Goal: Check status: Check status

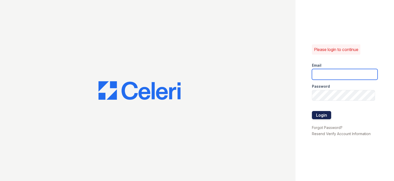
type input "joshua.patterson@greystar.com"
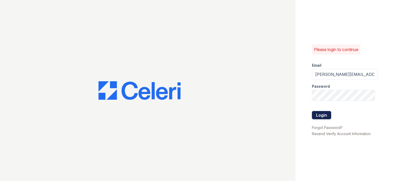
click at [324, 115] on button "Login" at bounding box center [321, 115] width 19 height 8
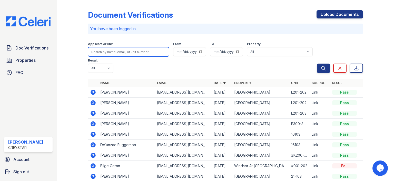
click at [137, 52] on input "search" at bounding box center [128, 51] width 81 height 9
type input "freeman"
click at [317, 64] on button "Search" at bounding box center [323, 68] width 13 height 9
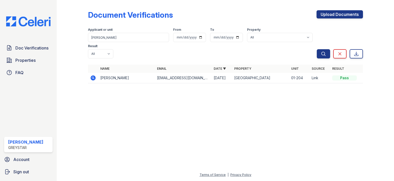
drag, startPoint x: 99, startPoint y: 62, endPoint x: 92, endPoint y: 63, distance: 6.2
click at [92, 73] on tr "Arianna Freeman ari.freeman1127@gmail.com 10/01/25 Magnolia Falls 01-204 Link P…" at bounding box center [225, 78] width 275 height 11
click at [91, 75] on icon at bounding box center [93, 77] width 5 height 5
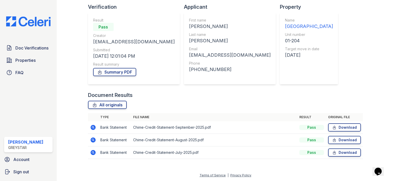
scroll to position [35, 0]
click at [92, 152] on icon at bounding box center [92, 151] width 1 height 1
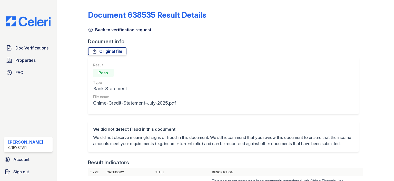
drag, startPoint x: 0, startPoint y: 0, endPoint x: 168, endPoint y: 138, distance: 217.9
click at [168, 138] on p "We did not observe meaningful signs of fraud in this document. We still recomme…" at bounding box center [223, 141] width 261 height 12
click at [98, 29] on link "Back to verification request" at bounding box center [119, 30] width 63 height 6
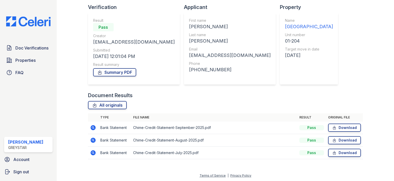
scroll to position [35, 0]
click at [94, 128] on icon at bounding box center [93, 127] width 5 height 5
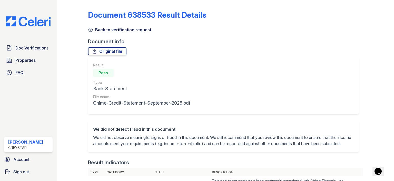
click at [114, 30] on link "Back to verification request" at bounding box center [119, 30] width 63 height 6
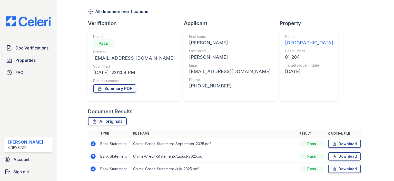
scroll to position [35, 0]
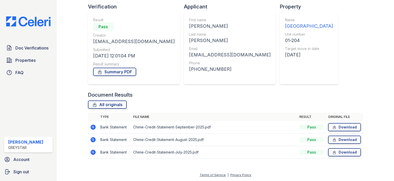
click at [92, 128] on icon at bounding box center [93, 127] width 5 height 5
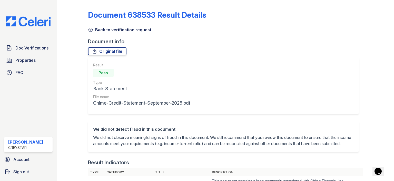
click at [100, 28] on link "Back to verification request" at bounding box center [119, 30] width 63 height 6
